Goal: Register for event/course

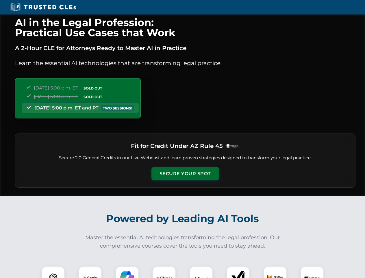
click at [185, 174] on button "Secure Your Spot" at bounding box center [186, 173] width 68 height 13
click at [53, 272] on img at bounding box center [53, 277] width 17 height 17
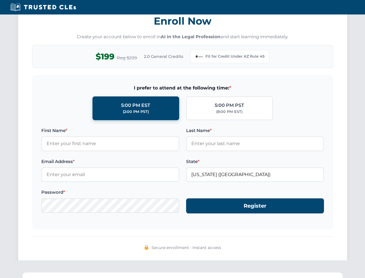
scroll to position [564, 0]
